Goal: Task Accomplishment & Management: Manage account settings

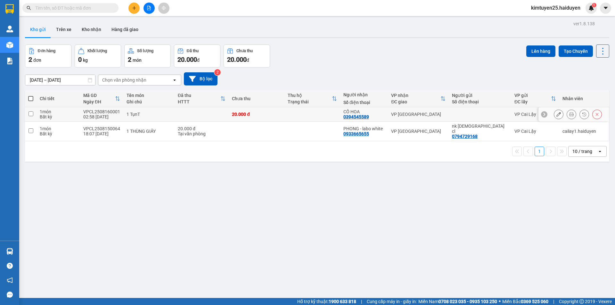
click at [102, 113] on div "VPCL2508160001" at bounding box center [101, 111] width 37 height 5
checkbox input "true"
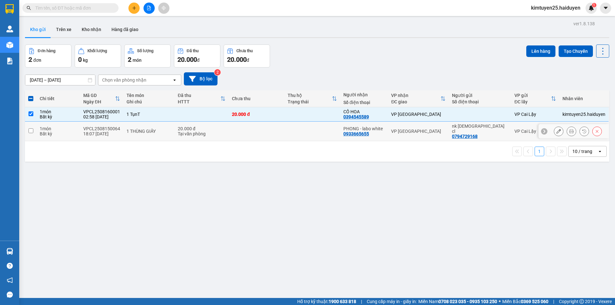
click at [128, 129] on div "1 THÙNG GIẤY" at bounding box center [148, 131] width 45 height 5
checkbox input "true"
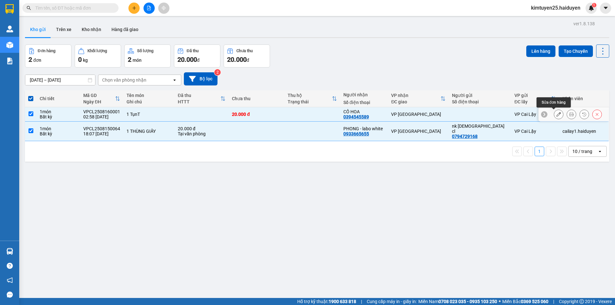
click at [554, 115] on button at bounding box center [558, 114] width 9 height 11
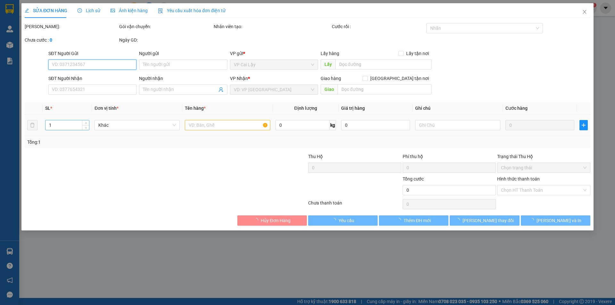
type input "0394545589"
type input "CÔ HOA"
type input "20.000"
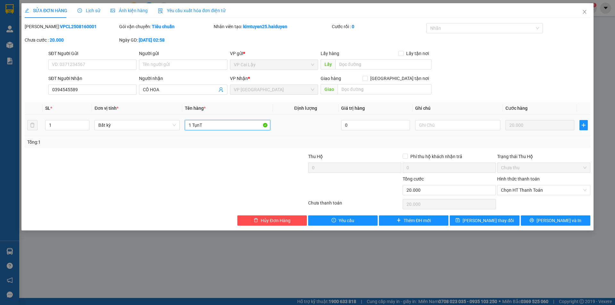
click at [234, 125] on input "1 TụnT" at bounding box center [227, 125] width 85 height 10
type input "1 TụnT xanh ll"
click at [483, 222] on span "[PERSON_NAME] thay đổi" at bounding box center [487, 220] width 51 height 7
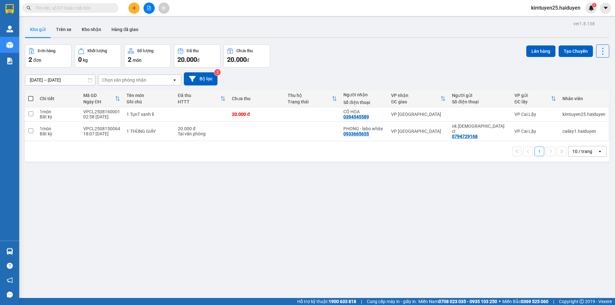
click at [292, 141] on div "1 10 / trang open" at bounding box center [317, 151] width 584 height 20
click at [334, 115] on td at bounding box center [312, 114] width 56 height 14
checkbox input "true"
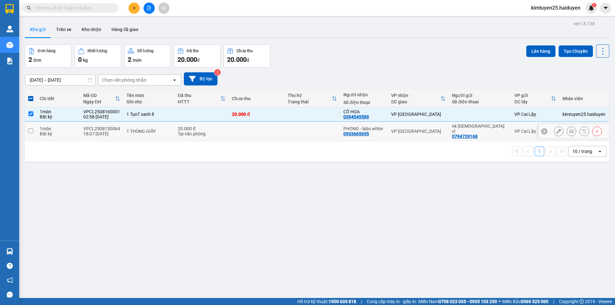
click at [313, 126] on td at bounding box center [312, 132] width 56 height 20
checkbox input "true"
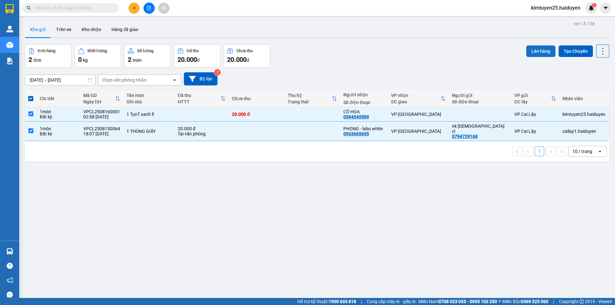
click at [540, 56] on button "Lên hàng" at bounding box center [540, 51] width 29 height 12
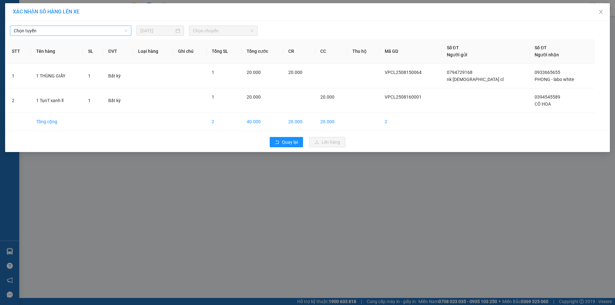
click at [56, 36] on div "Chọn tuyến" at bounding box center [70, 31] width 121 height 10
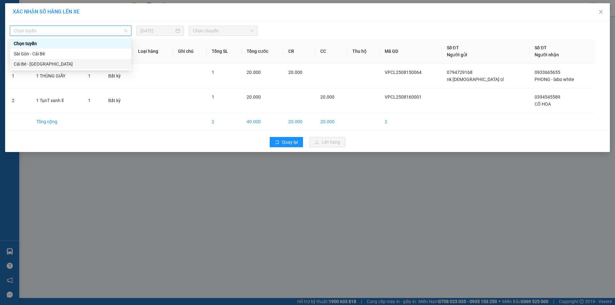
click at [44, 70] on body "Kết quả tìm kiếm ( 0 ) Bộ lọc No Data kimtuyen25.haiduyen 1 Quản [PERSON_NAME] …" at bounding box center [307, 152] width 615 height 305
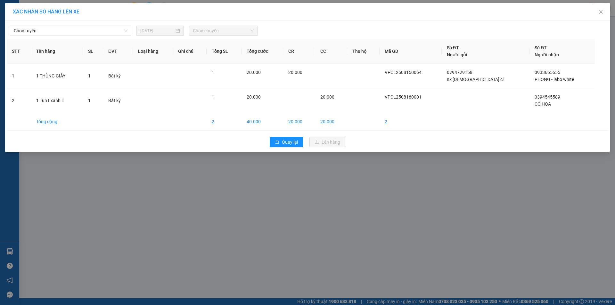
click at [236, 33] on span "Chọn chuyến" at bounding box center [223, 31] width 61 height 10
drag, startPoint x: 30, startPoint y: 10, endPoint x: 26, endPoint y: 16, distance: 7.0
click at [28, 12] on span "XÁC NHẬN SỐ HÀNG LÊN XE" at bounding box center [46, 12] width 67 height 6
click at [28, 29] on span "Chọn tuyến" at bounding box center [71, 31] width 114 height 10
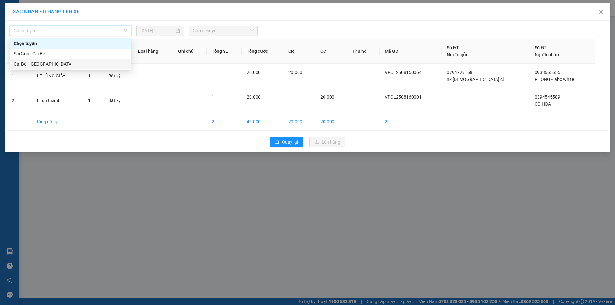
click at [36, 62] on div "Cái Bè - [GEOGRAPHIC_DATA]" at bounding box center [71, 64] width 114 height 7
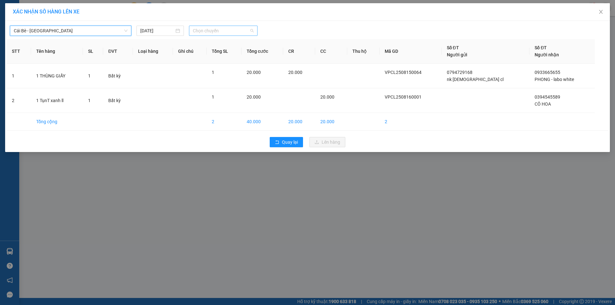
click at [225, 32] on span "Chọn chuyến" at bounding box center [223, 31] width 61 height 10
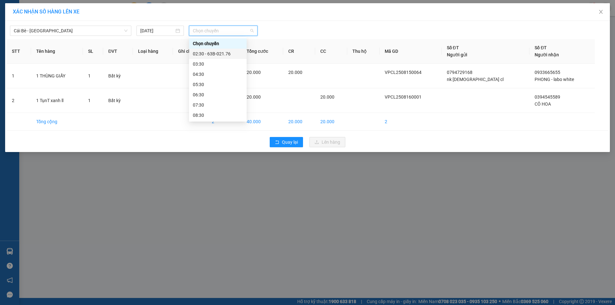
click at [222, 54] on div "02:30 - 63B-021.76" at bounding box center [218, 53] width 50 height 7
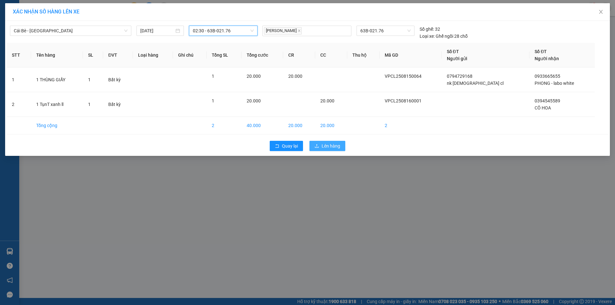
click at [327, 147] on span "Lên hàng" at bounding box center [330, 145] width 19 height 7
